Goal: Task Accomplishment & Management: Use online tool/utility

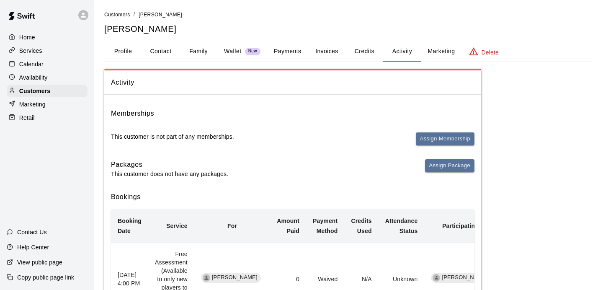
scroll to position [74, 0]
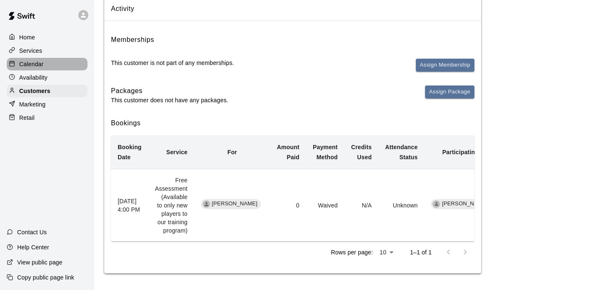
click at [28, 63] on p "Calendar" at bounding box center [31, 64] width 24 height 8
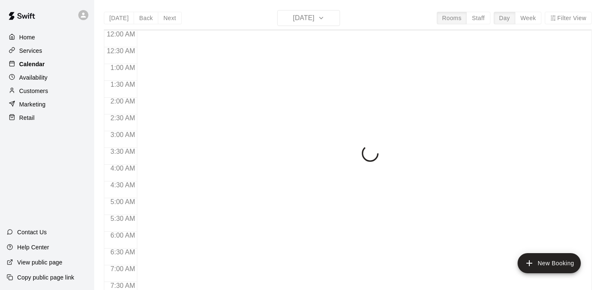
scroll to position [535, 0]
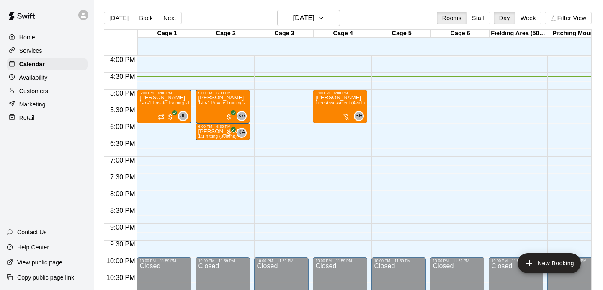
click at [593, 252] on div "[DATE] Back [DATE][DATE] Rooms Staff Day Week Filter View Cage 1 13 Mon Cage 2 …" at bounding box center [348, 155] width 500 height 290
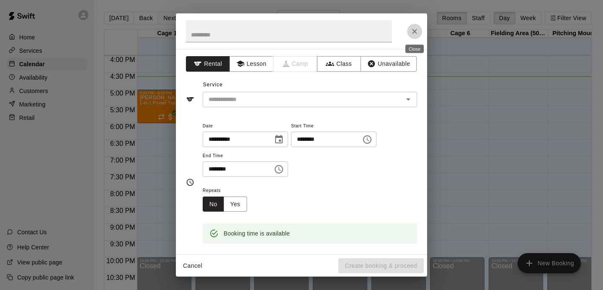
click at [414, 30] on icon "Close" at bounding box center [414, 31] width 8 height 8
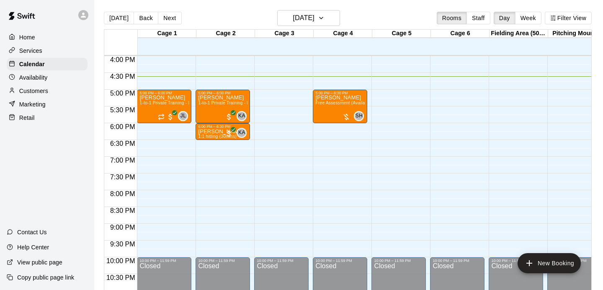
click at [594, 262] on div "[DATE] Back [DATE][DATE] Rooms Staff Day Week Filter View Cage 1 13 Mon Cage 2 …" at bounding box center [348, 155] width 500 height 290
click at [511, 48] on div at bounding box center [518, 50] width 59 height 8
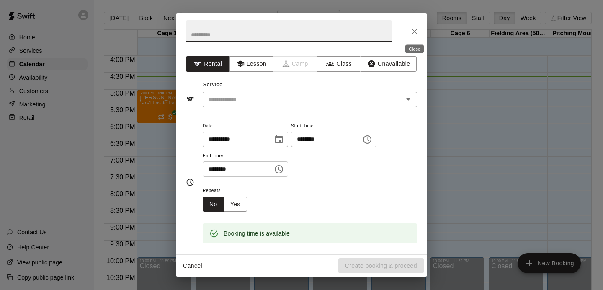
click at [416, 31] on icon "Close" at bounding box center [414, 31] width 8 height 8
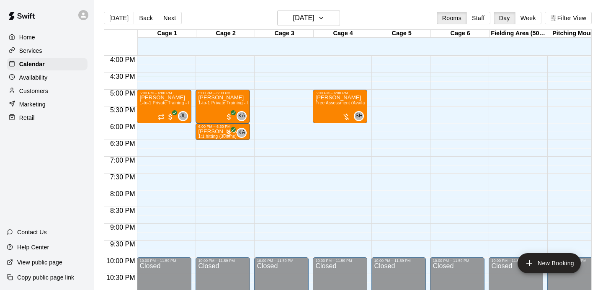
click at [157, 33] on div "Cage 1" at bounding box center [167, 34] width 59 height 8
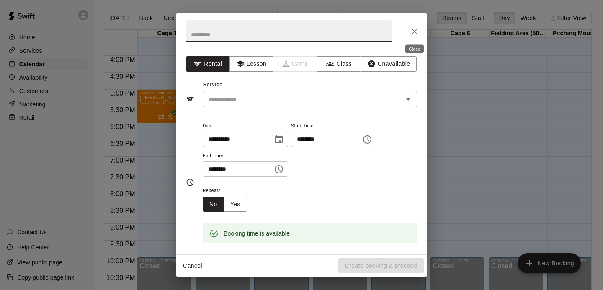
click at [417, 29] on icon "Close" at bounding box center [414, 31] width 8 height 8
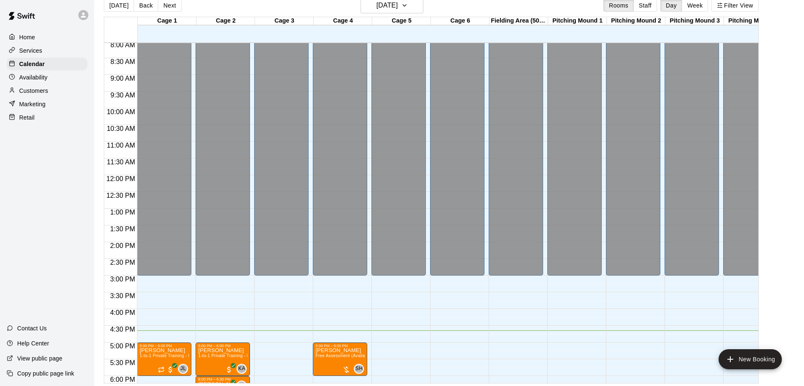
scroll to position [13, 0]
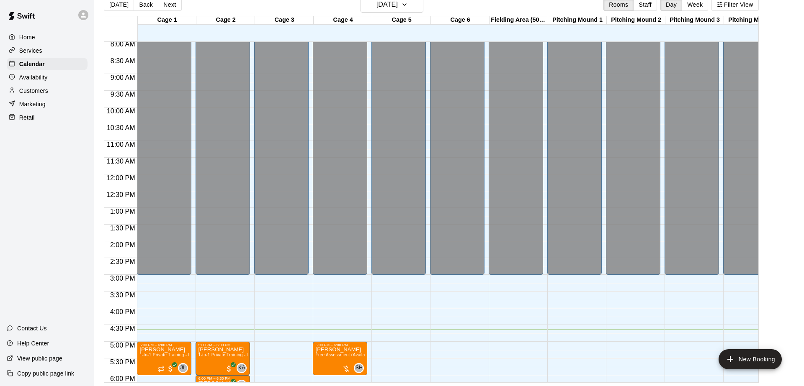
click at [602, 287] on div "12:00 AM – 3:00 PM Closed 10:00 PM – 11:59 PM Closed" at bounding box center [750, 175] width 54 height 804
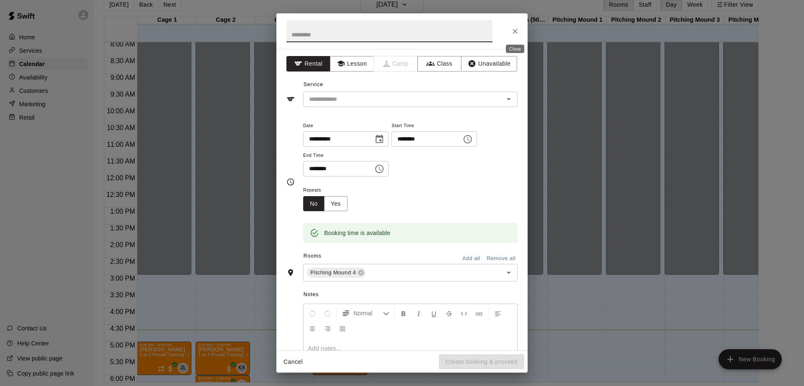
click at [514, 26] on button "Close" at bounding box center [514, 31] width 15 height 15
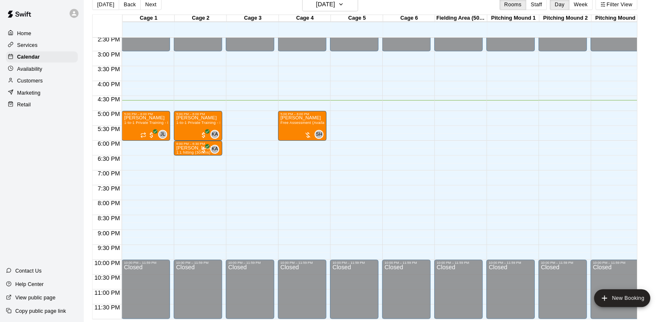
scroll to position [487, 0]
